Goal: Download file/media

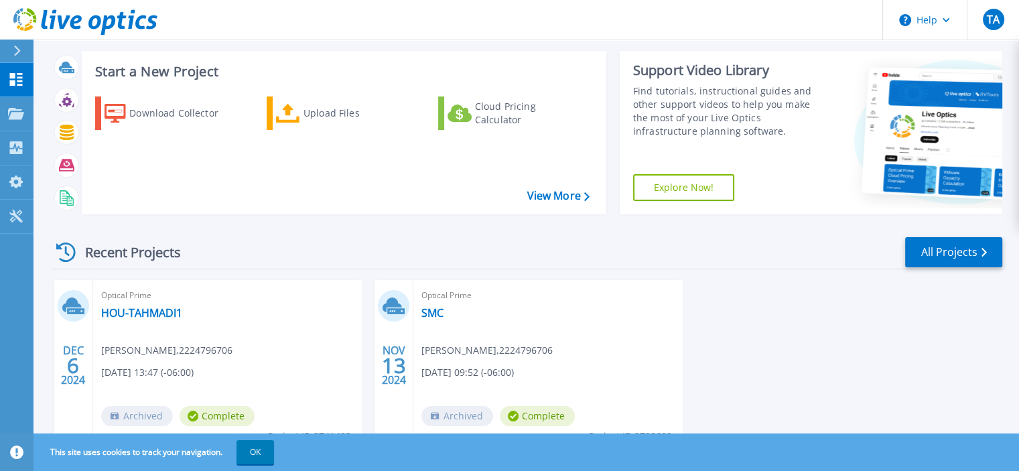
scroll to position [127, 0]
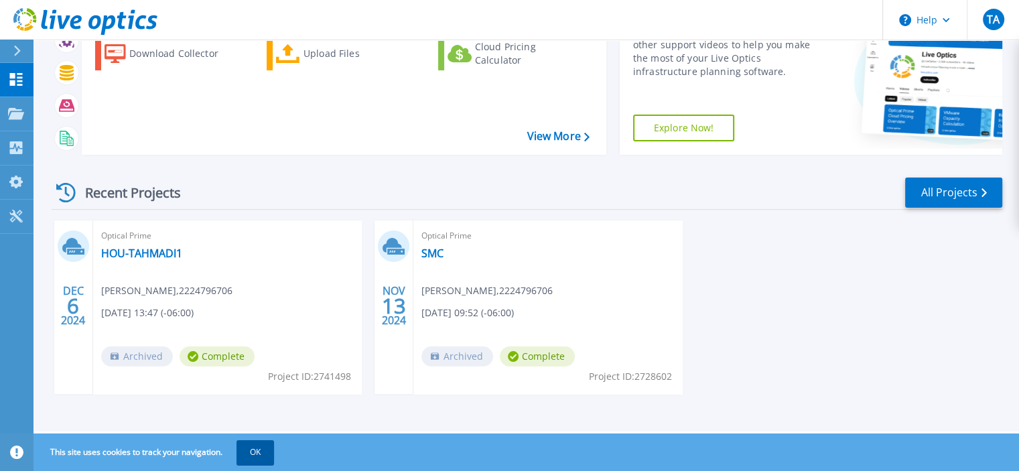
click at [248, 448] on button "OK" at bounding box center [256, 452] width 38 height 24
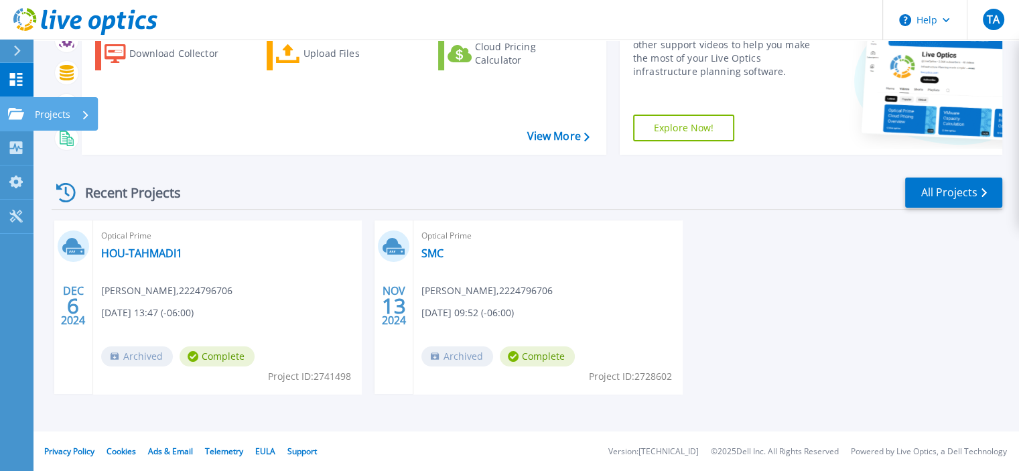
click at [86, 113] on icon at bounding box center [85, 115] width 5 height 9
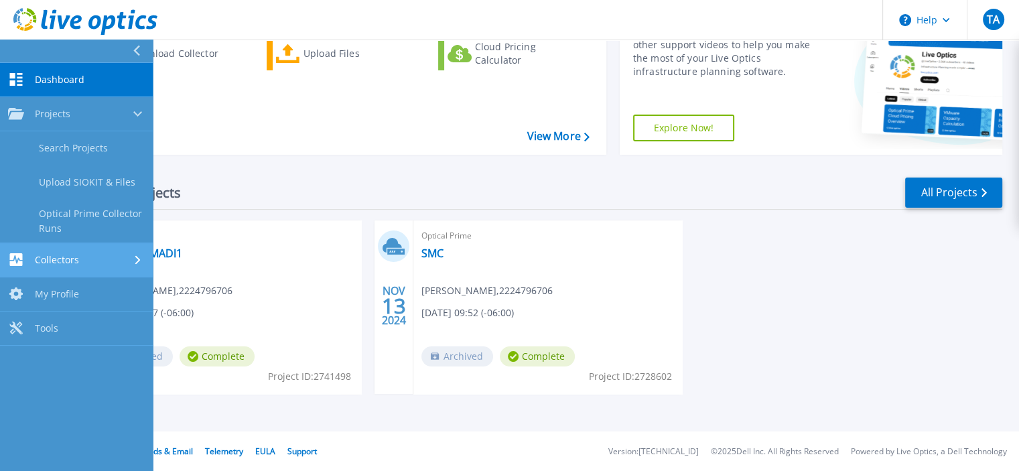
click at [106, 256] on div "Collectors" at bounding box center [76, 259] width 137 height 13
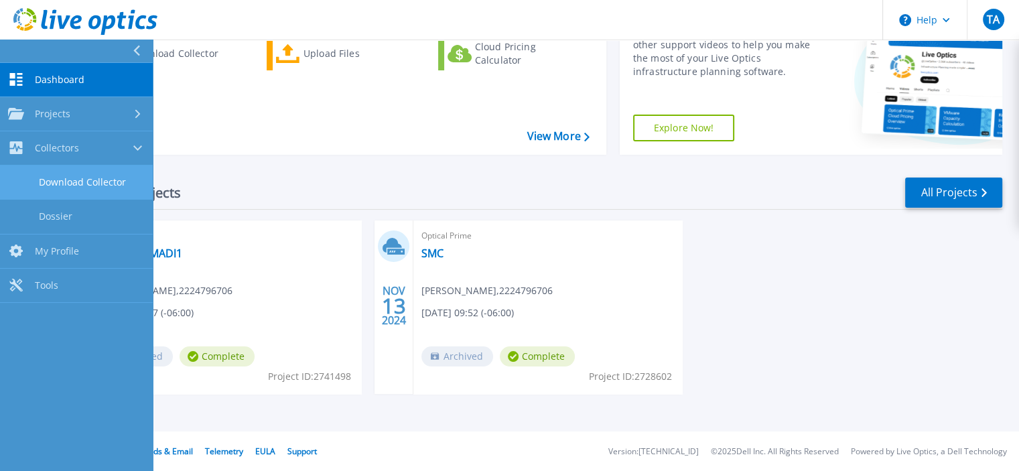
click at [99, 176] on link "Download Collector" at bounding box center [76, 183] width 153 height 34
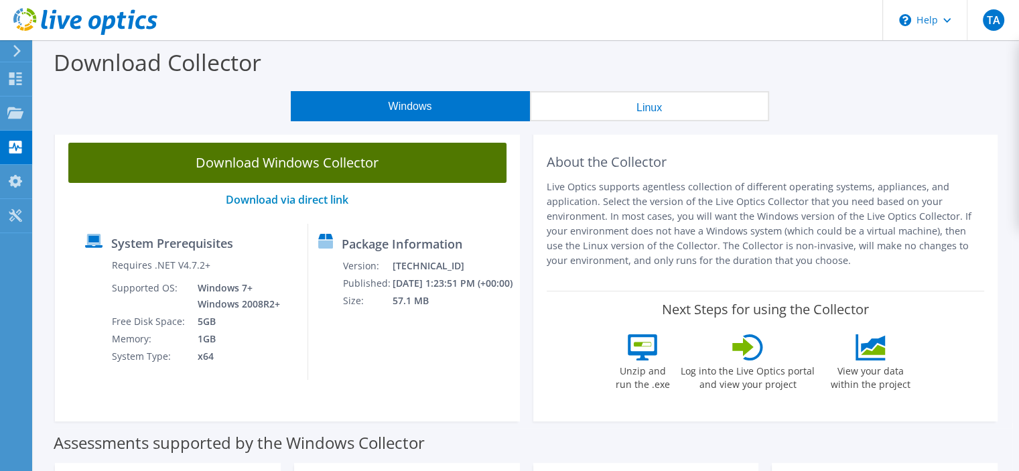
click at [223, 162] on link "Download Windows Collector" at bounding box center [287, 163] width 438 height 40
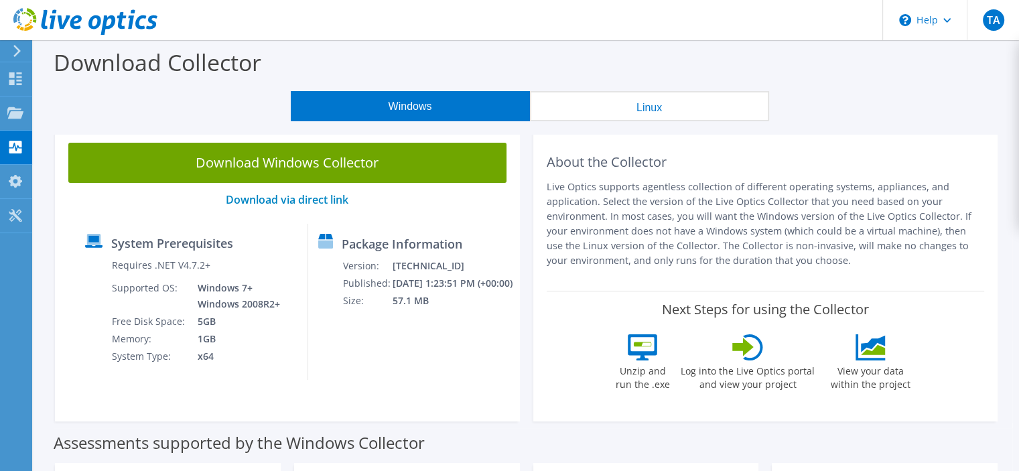
click at [20, 50] on icon at bounding box center [17, 51] width 10 height 12
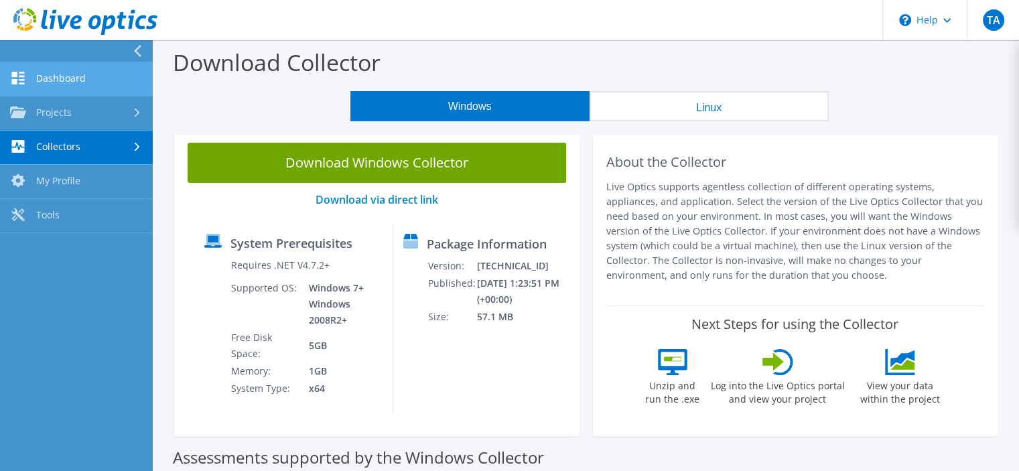
click at [56, 88] on link "Dashboard" at bounding box center [76, 79] width 153 height 34
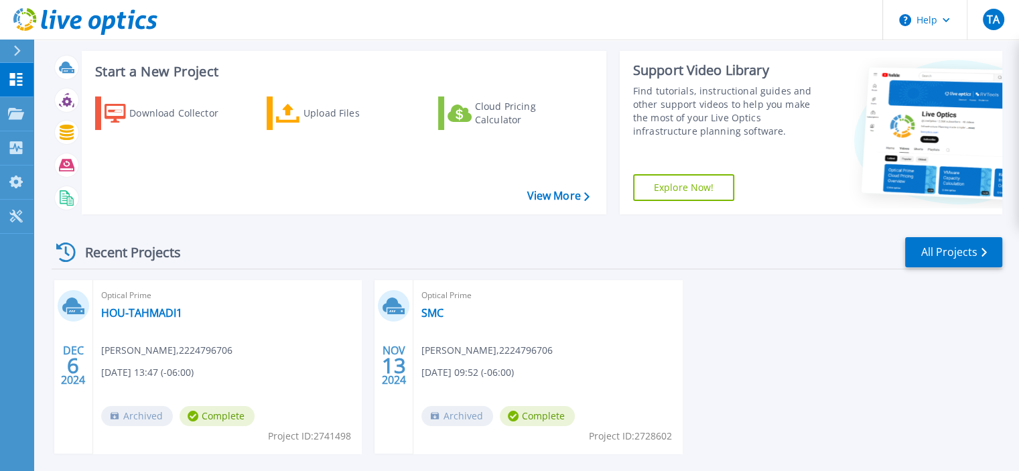
scroll to position [127, 0]
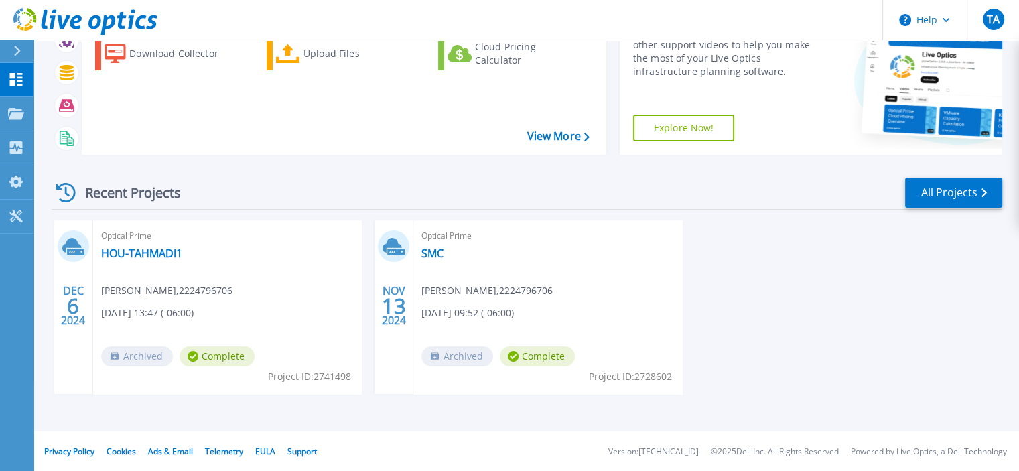
click at [513, 414] on div "DEC 6 2024 Optical Prime HOU-TAHMADI1 Taye Ahmadi , 2224796706 12/06/2024, 13:4…" at bounding box center [522, 320] width 962 height 200
click at [533, 300] on div "Optical Prime SMC Tayeb Ahmadi , 2224796706 11/13/2024, 09:52 (-06:00) Archived…" at bounding box center [548, 307] width 268 height 174
click at [432, 253] on link "SMC" at bounding box center [433, 253] width 22 height 13
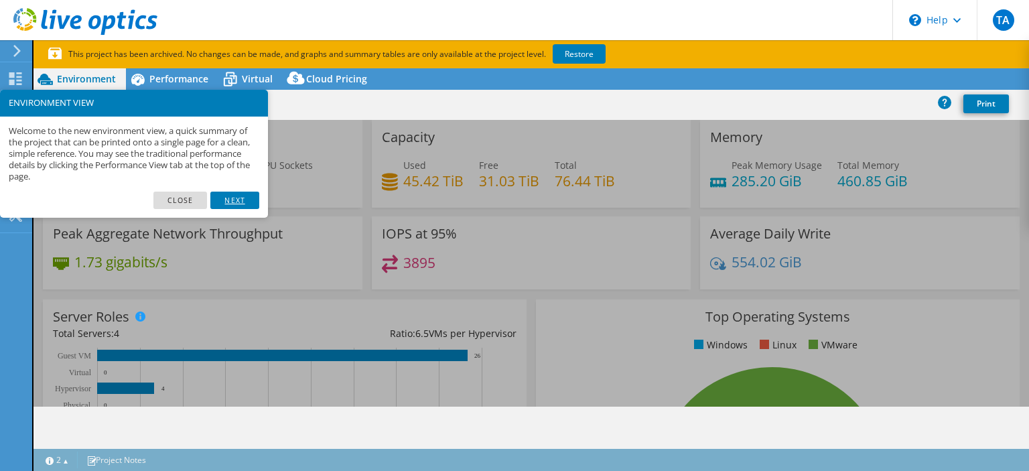
select select "USD"
click at [188, 202] on link "Close" at bounding box center [180, 200] width 54 height 17
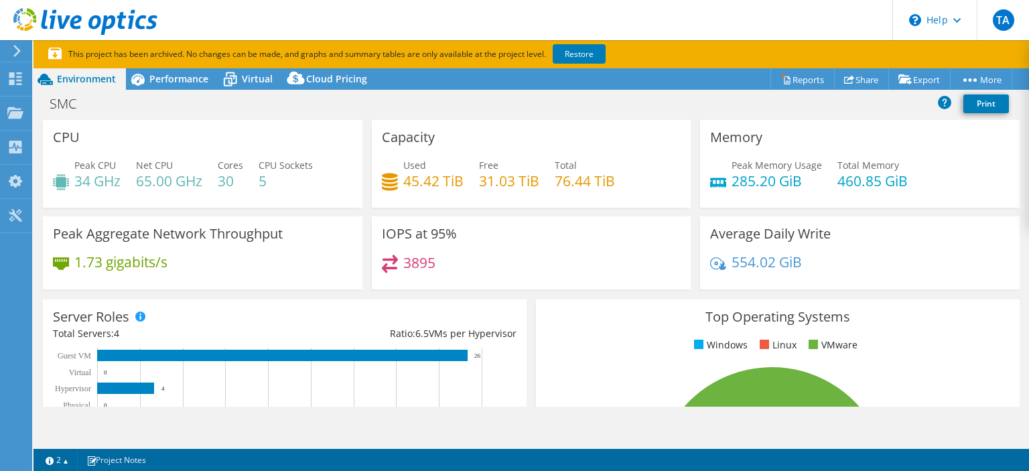
click at [19, 54] on icon at bounding box center [17, 51] width 10 height 12
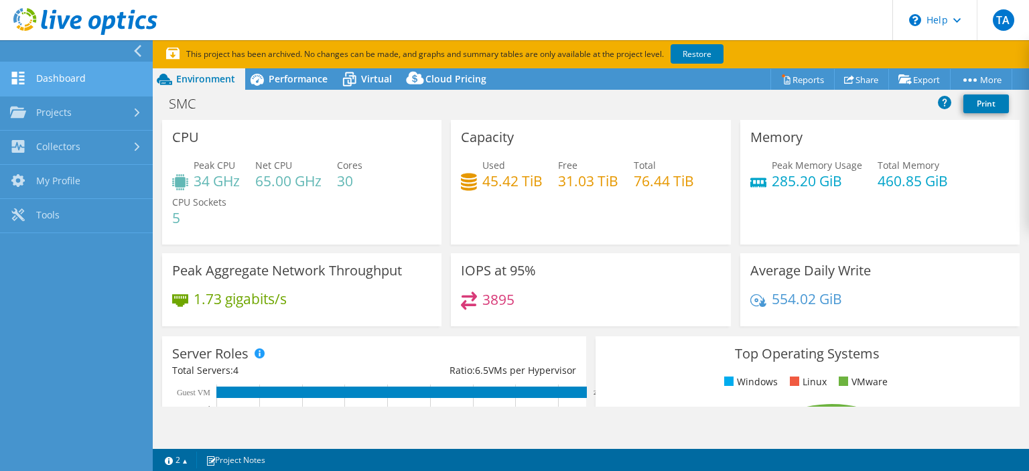
click at [55, 78] on link "Dashboard" at bounding box center [76, 79] width 153 height 34
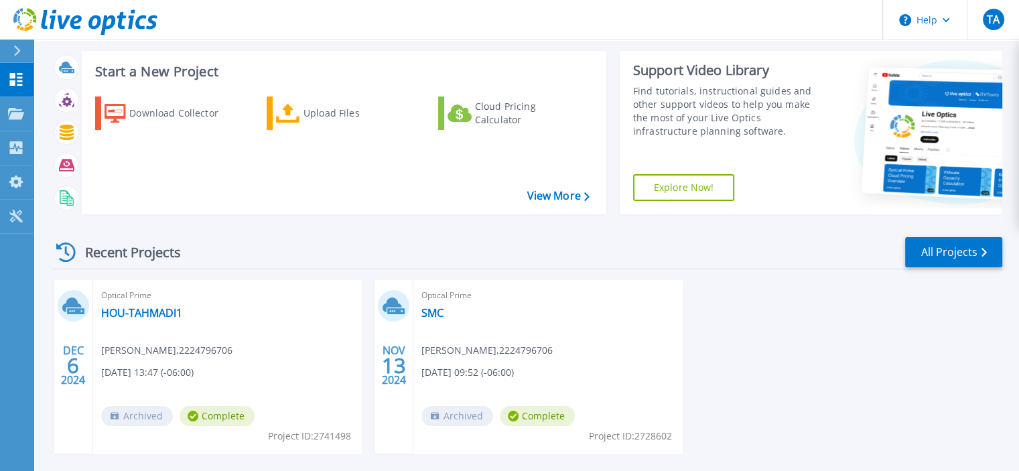
scroll to position [127, 0]
